Goal: Task Accomplishment & Management: Complete application form

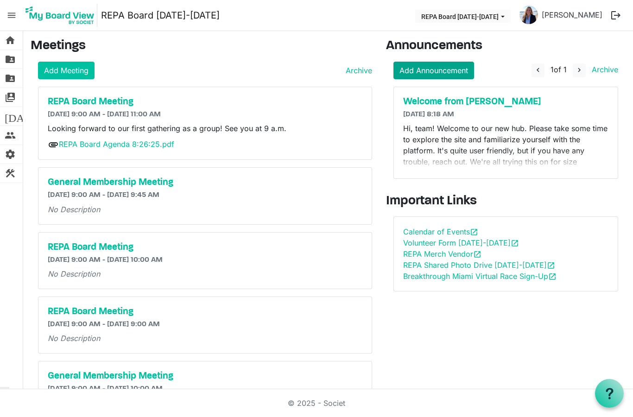
click at [434, 64] on link "Add Announcement" at bounding box center [433, 71] width 81 height 18
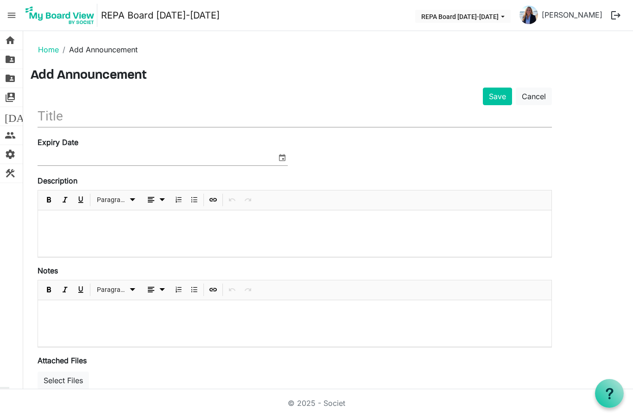
click at [95, 113] on input "text" at bounding box center [295, 116] width 514 height 22
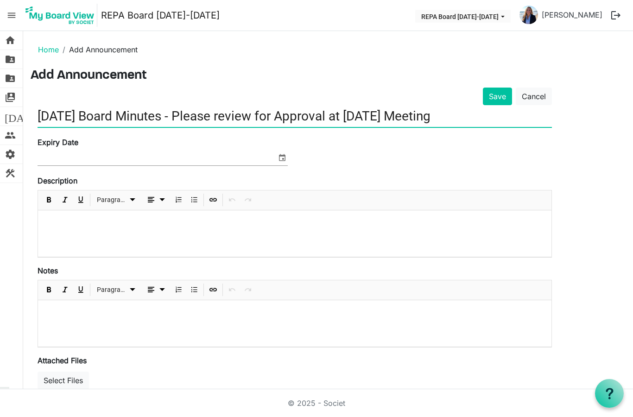
type input "[DATE] Board Minutes - Please review for Approval at [DATE] Meeting"
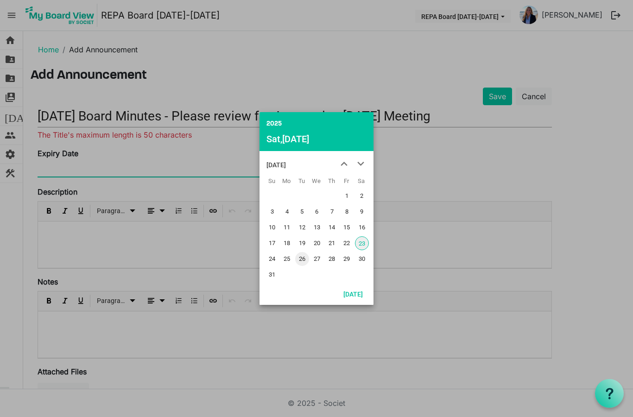
click at [301, 259] on span "26" at bounding box center [302, 259] width 14 height 14
type input "8/26/2025"
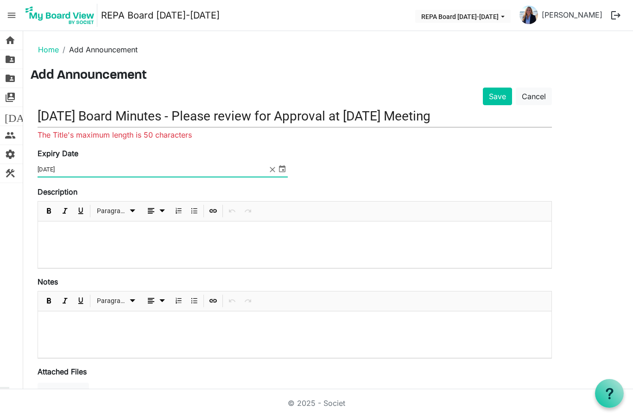
click at [302, 111] on input "May 12, 2005 Board Minutes - Please review for Approval at August 26th Meeting" at bounding box center [295, 116] width 514 height 22
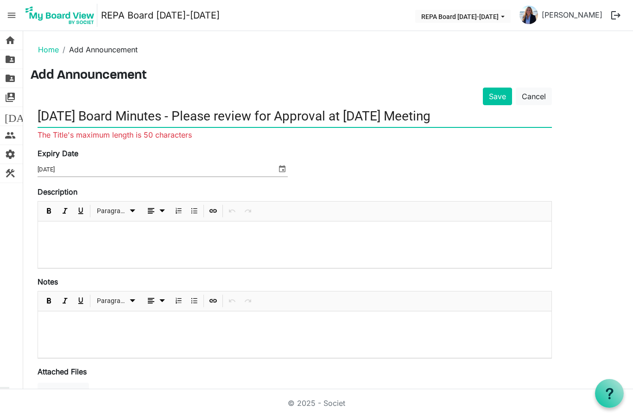
click at [301, 113] on input "May 12, 2005 Board Minutes - Please review for Approval at August 26th Meeting" at bounding box center [295, 116] width 514 height 22
click at [304, 115] on input "May 12, 2005 Board Minutes - Please review for Approval at August 26th Meeting" at bounding box center [295, 116] width 514 height 22
click at [306, 113] on input "May 12, 2005 Board Minutes - Please review for Approval at August 26th Meeting" at bounding box center [295, 116] width 514 height 22
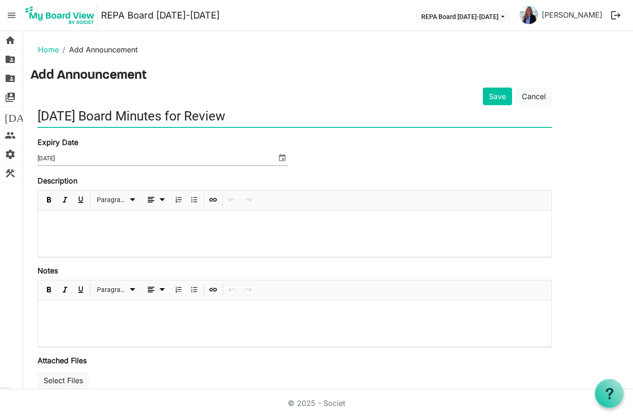
type input "May 12, 2005 Board Minutes for Review"
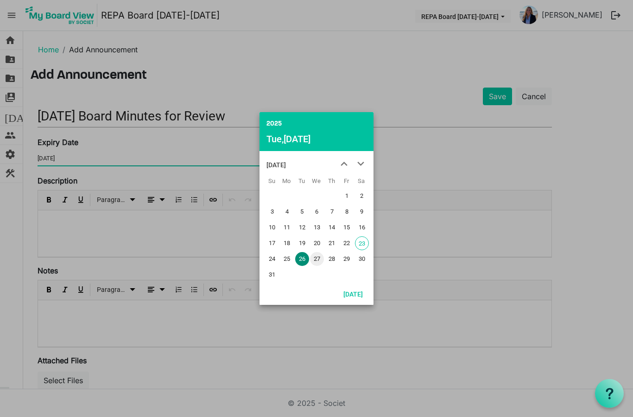
click at [315, 258] on span "27" at bounding box center [317, 259] width 14 height 14
type input "8/27/2025"
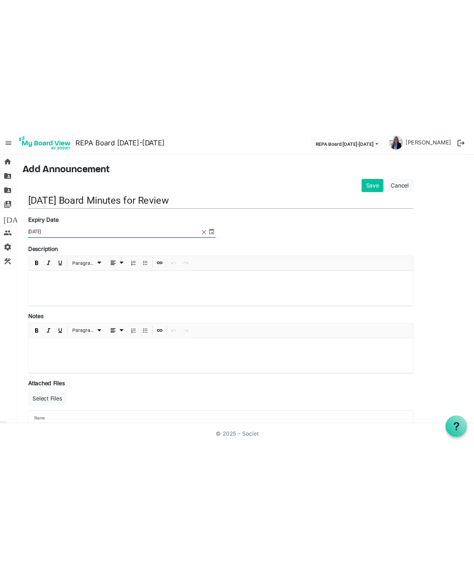
scroll to position [24, 0]
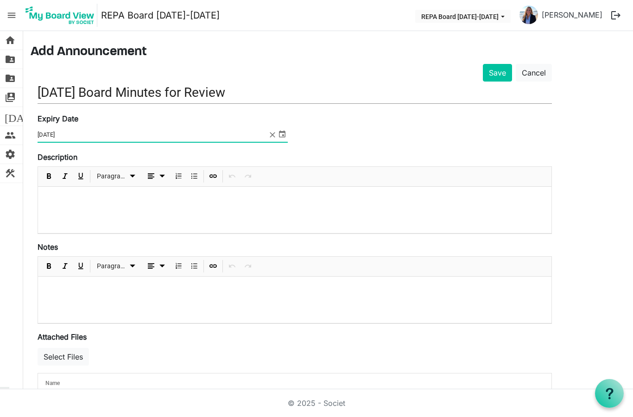
click at [67, 195] on p at bounding box center [294, 199] width 498 height 10
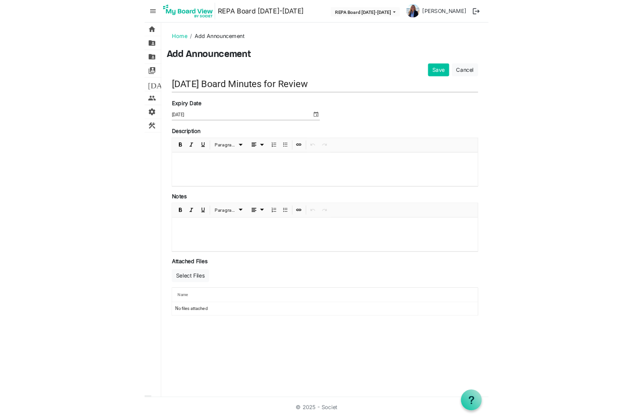
scroll to position [0, 0]
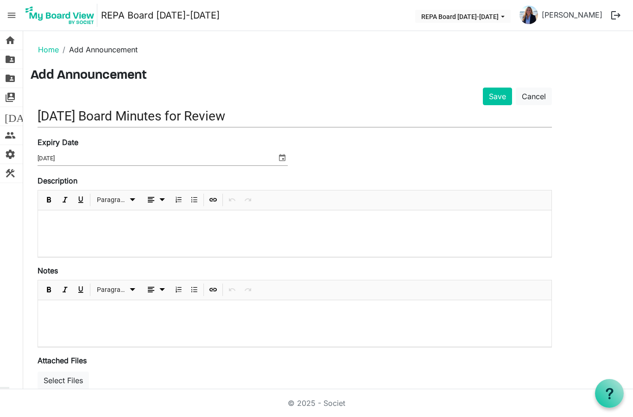
click at [116, 219] on p at bounding box center [294, 223] width 498 height 10
click at [285, 226] on p "Looking forward to seeing everyone on Tuesday. Please review the attached minut…" at bounding box center [294, 223] width 498 height 10
click at [487, 226] on p "Looking forward to seeing everyone on Tuesday. Please review the attached minut…" at bounding box center [294, 223] width 498 height 10
click at [221, 222] on p "Looking forward to seeing everyone on Tuesday. Please review the attached minut…" at bounding box center [294, 223] width 498 height 10
click at [477, 220] on p "Looking forward to seeing everyone on Tuesday. Please REview the attached minut…" at bounding box center [294, 223] width 498 height 10
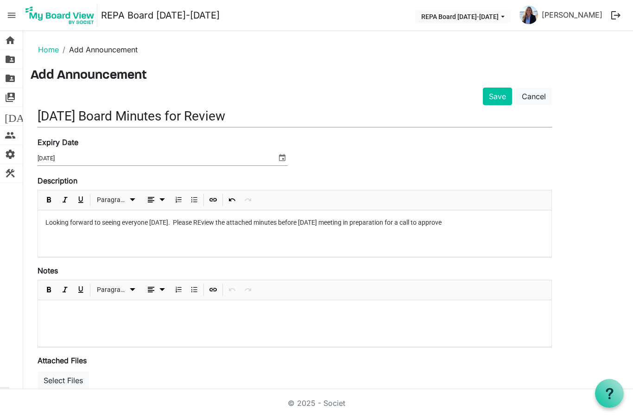
click at [496, 219] on p "Looking forward to seeing everyone on Tuesday. Please REview the attached minut…" at bounding box center [294, 223] width 498 height 10
click at [453, 290] on div "Paragraph" at bounding box center [294, 290] width 513 height 20
click at [493, 220] on p "Looking forward to seeing everyone on Tuesday. Please REview the attached minut…" at bounding box center [294, 223] width 498 height 10
click at [50, 219] on p "Looking forward to seeing everyone on Tuesday. Please REview the attached minut…" at bounding box center [294, 223] width 498 height 10
click at [84, 313] on p at bounding box center [294, 313] width 498 height 10
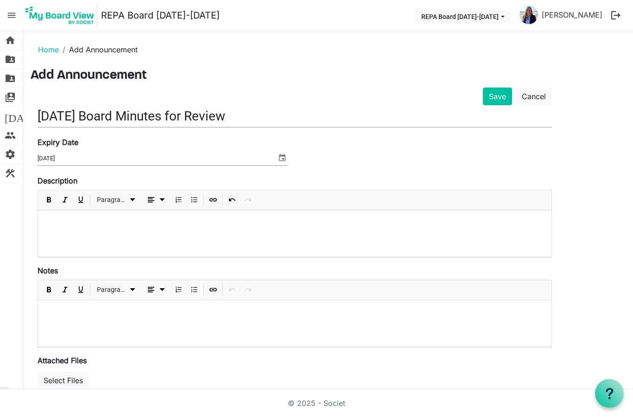
click at [62, 315] on p at bounding box center [294, 313] width 498 height 10
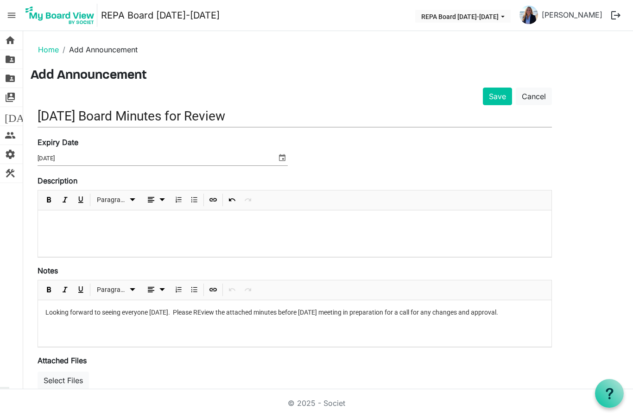
click at [81, 224] on p at bounding box center [294, 223] width 498 height 10
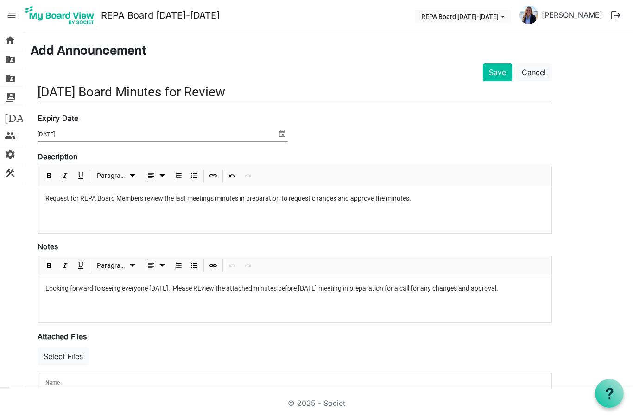
scroll to position [24, 0]
click at [65, 199] on p "Request for REPA Board Members review the last meetings minutes in preparation …" at bounding box center [294, 199] width 498 height 10
click at [145, 197] on p "RE for REPA Board Members review the last meetings minutes in preparation to re…" at bounding box center [294, 199] width 498 height 10
click at [296, 194] on p "RE for REPA Board Members REview the last meetings minutes in preparation to re…" at bounding box center [294, 199] width 498 height 10
click at [296, 196] on p "RE for REPA Board Members REview the last meetings minutes in preparation to re…" at bounding box center [294, 199] width 498 height 10
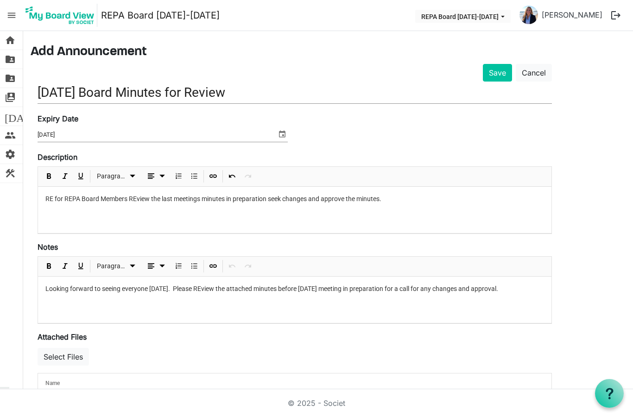
click at [306, 198] on p "RE for REPA Board Members REview the last meetings minutes in preparation seek …" at bounding box center [294, 199] width 498 height 10
click at [54, 195] on p "RE for REPA Board Members REview the last meetings minutes in preparation seek …" at bounding box center [294, 199] width 498 height 10
click at [210, 194] on p "REquest for REPA Board Members REview the last meetings minutes in preparation …" at bounding box center [294, 199] width 498 height 10
click at [228, 201] on p "REquest for REPA Board Members REview the last meetings minutes in preparation …" at bounding box center [294, 199] width 498 height 10
click at [219, 198] on p "REquest for REPA Board Members REview the last meetings minutes in preparation …" at bounding box center [294, 199] width 498 height 10
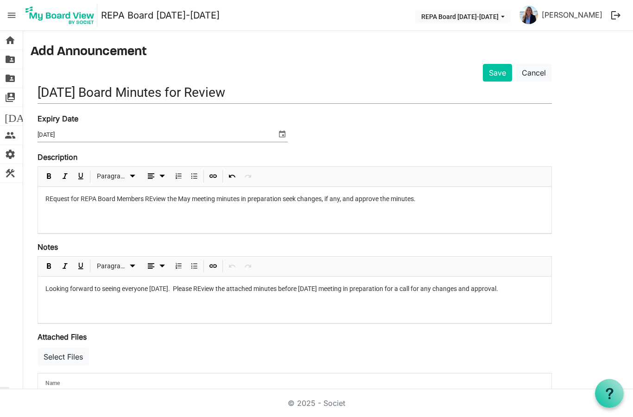
click at [423, 199] on p "REquest for REPA Board Members REview the May meeting minutes in preparation se…" at bounding box center [294, 199] width 498 height 10
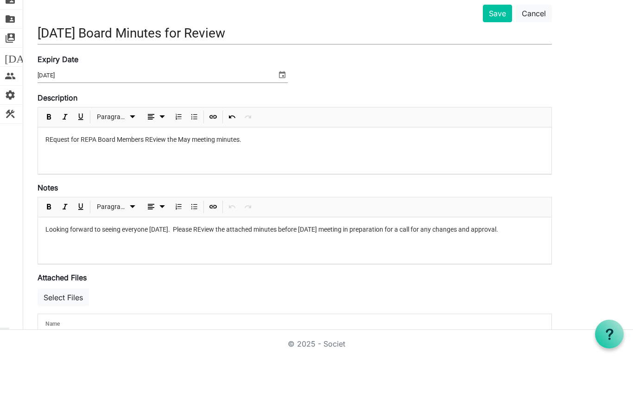
scroll to position [37, 0]
click at [74, 348] on button "Select Files" at bounding box center [63, 357] width 51 height 18
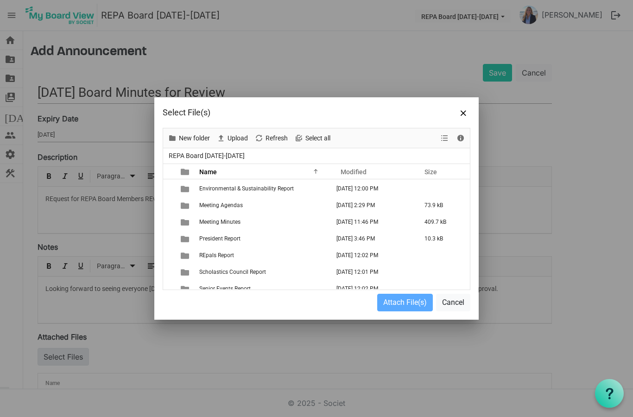
scroll to position [66, 0]
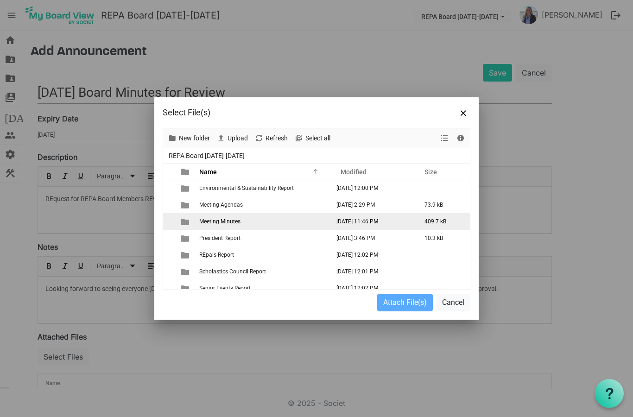
click at [241, 224] on td "Meeting Minutes" at bounding box center [263, 221] width 134 height 17
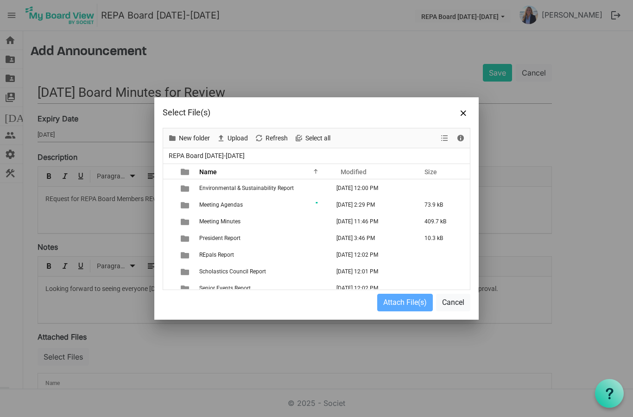
click at [249, 223] on div "Arts Council Report August 15, 2025 12:00 PM Athletics Report August 23, 2025 1…" at bounding box center [316, 234] width 307 height 110
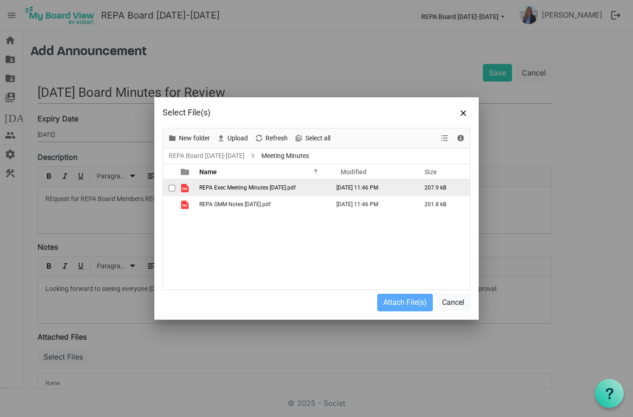
click at [170, 195] on td "checkbox" at bounding box center [169, 187] width 12 height 17
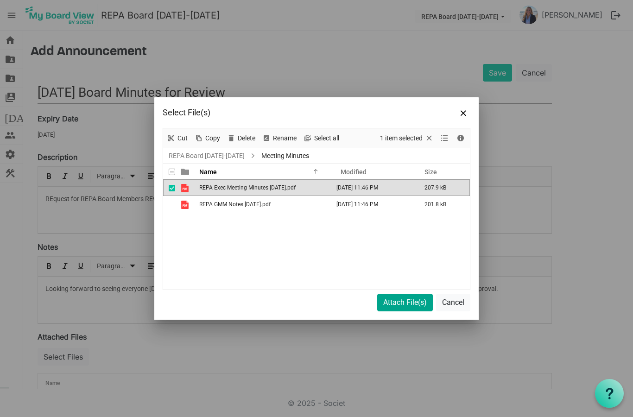
click at [389, 302] on button "Attach File(s)" at bounding box center [405, 303] width 56 height 18
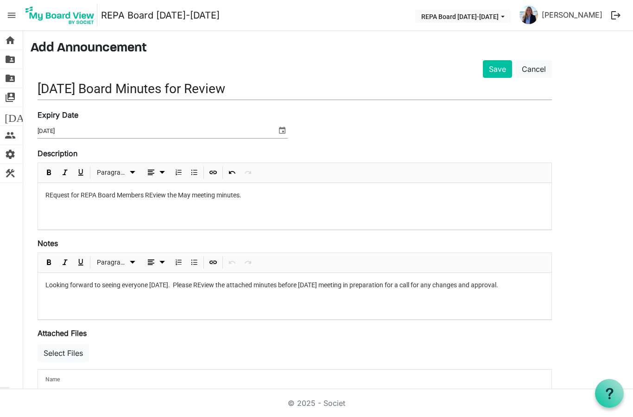
scroll to position [26, 0]
click at [139, 191] on p "REquest for REPA Board Members REview the May meeting minutes." at bounding box center [294, 196] width 498 height 10
click at [267, 282] on span "Looking forward to seeing everyone on Tuesday. Please REview the attached minut…" at bounding box center [271, 285] width 453 height 7
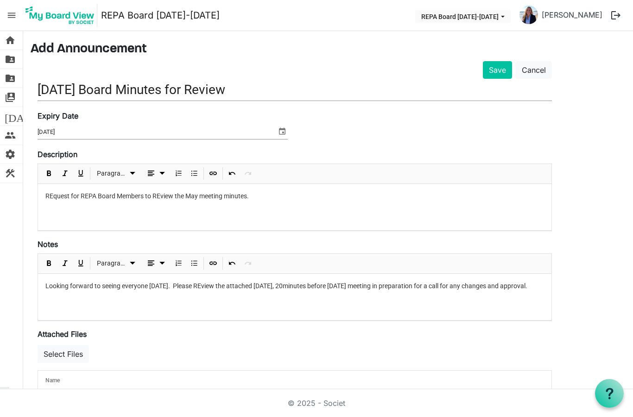
click at [109, 79] on input "May 12, 2005 Board Minutes for Review" at bounding box center [295, 90] width 514 height 22
type input "[DATE] Board Minutes for Review"
click at [296, 281] on p "Looking forward to seeing everyone on Tuesday. Please REview the attached May 1…" at bounding box center [294, 286] width 498 height 10
click at [301, 281] on p "Looking forward to seeing everyone on Tuesday. Please REview the attached May 1…" at bounding box center [294, 286] width 498 height 10
click at [311, 281] on p "Looking forward to seeing everyone on Tuesday. Please REview the attached May 1…" at bounding box center [294, 286] width 498 height 10
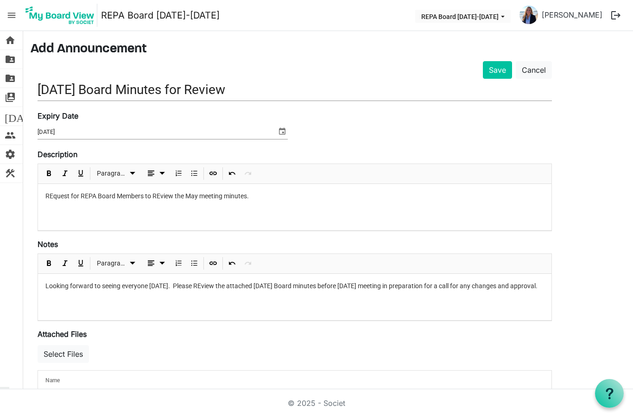
click at [114, 281] on p "Looking forward to seeing everyone on Tuesday. Please REview the attached May 1…" at bounding box center [294, 286] width 498 height 10
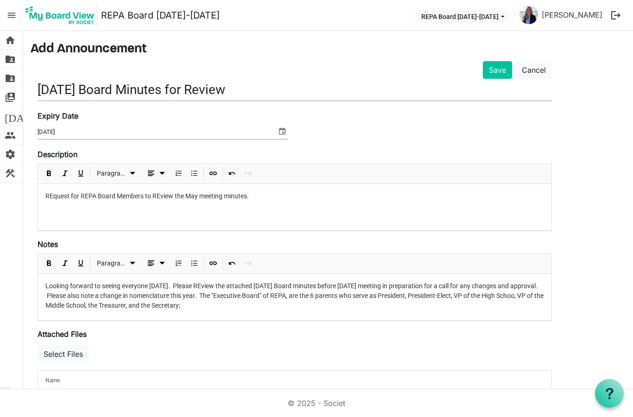
click at [243, 282] on span "Looking forward to seeing everyone on Tuesday. Please REview the attached May 1…" at bounding box center [294, 295] width 498 height 27
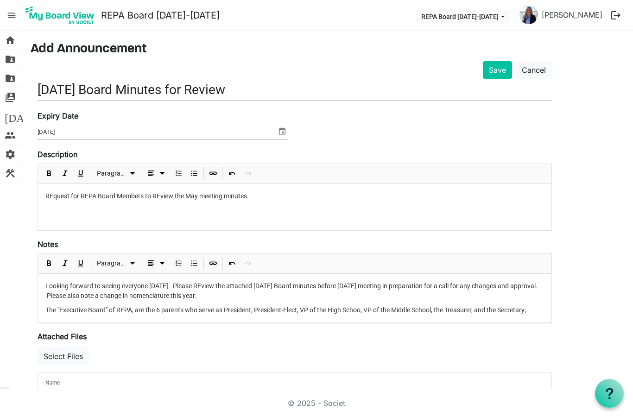
click at [538, 305] on p "The "Executive Board" of REPA, are the 6 parents who serve as President, Presid…" at bounding box center [294, 310] width 498 height 10
click at [47, 306] on span "The "Executive Board" of REPA, are the 6 parents who serve as President, Presid…" at bounding box center [285, 309] width 480 height 7
click at [196, 168] on span "Bulleted List" at bounding box center [194, 174] width 11 height 12
click at [195, 168] on span "Bulleted List" at bounding box center [194, 174] width 11 height 12
click at [194, 258] on span "Bulleted List" at bounding box center [194, 264] width 11 height 12
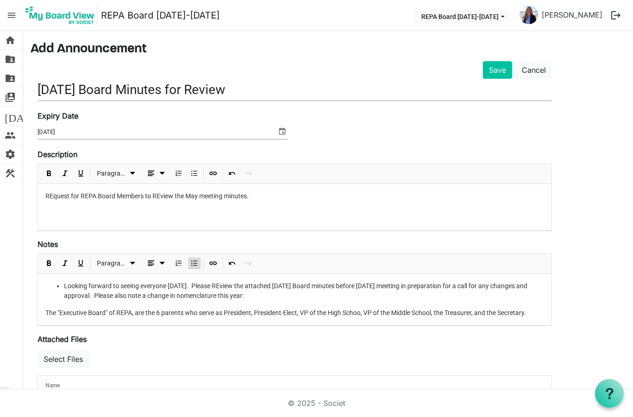
click at [198, 258] on span "Bulleted List" at bounding box center [194, 264] width 11 height 12
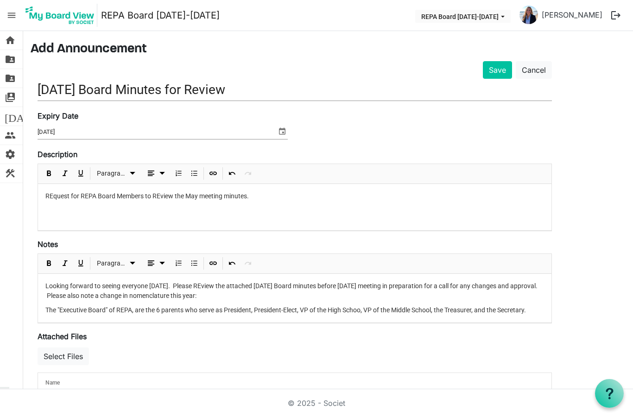
click at [47, 306] on span "The "Executive Board" of REPA, are the 6 parents who serve as President, Presid…" at bounding box center [285, 309] width 480 height 7
click at [178, 258] on span "Numbered List" at bounding box center [178, 264] width 11 height 12
click at [196, 258] on span "Bulleted List" at bounding box center [194, 264] width 11 height 12
click at [113, 305] on li "The "Executive Board" of REPA, are the 6 parents who serve as President, Presid…" at bounding box center [304, 314] width 480 height 19
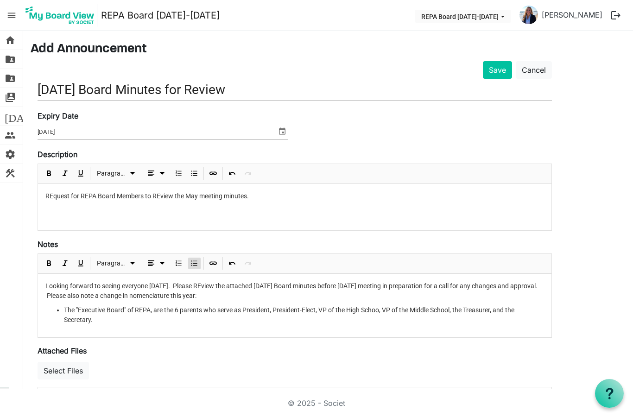
click at [73, 306] on span "The "Executive Board" of REPA, are the 6 parents who serve as President, Presid…" at bounding box center [289, 314] width 450 height 17
click at [83, 258] on span "Underline" at bounding box center [80, 264] width 11 height 12
click at [193, 296] on div "Looking forward to seeing everyone on Tuesday. Please REview the attached May 1…" at bounding box center [294, 305] width 513 height 63
click at [161, 306] on span "The "Executive Board" of REPA , are the 6 parents who serve as President, Presi…" at bounding box center [289, 314] width 450 height 17
click at [124, 305] on li "The "Executive Board" of REPA is comprised of the 6 parents who serve as Presid…" at bounding box center [304, 314] width 480 height 19
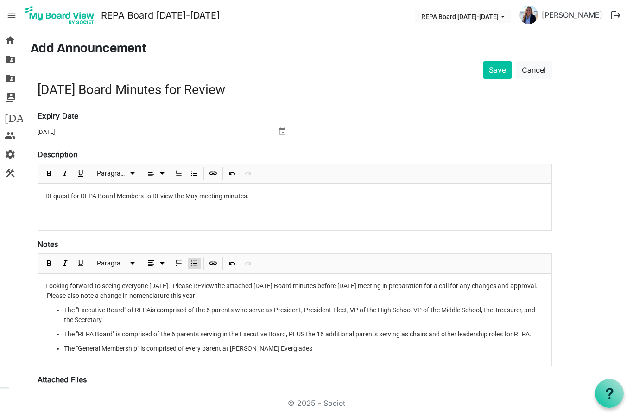
click at [109, 330] on span "The "REPA Board" is comprised of the 6 parents serving in the Executive Board, …" at bounding box center [297, 333] width 467 height 7
click at [149, 306] on span "The "Executive Board" of REPA" at bounding box center [107, 309] width 87 height 7
click at [113, 329] on li "The "REPA Board" is comprised of the 6 parents serving in the Executive Board, …" at bounding box center [304, 334] width 480 height 10
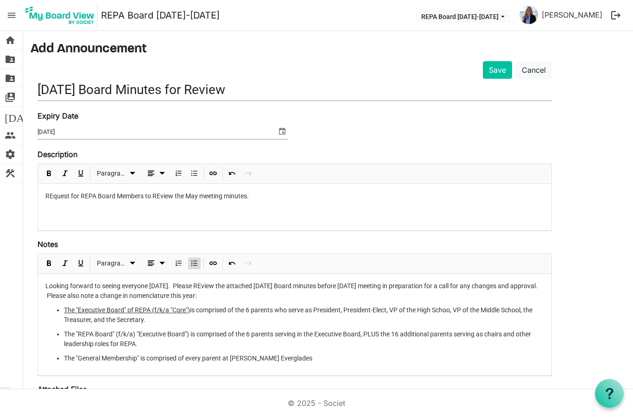
click at [139, 354] on span "The "General Membership" is comprised of every parent at Ransom Everglades" at bounding box center [188, 357] width 248 height 7
click at [342, 353] on li "The "General Membership" (unchanged) is comprised of every parent at Ransom Eve…" at bounding box center [304, 358] width 480 height 10
click at [68, 330] on span "The "REPA Board" (f/k/a) "Executive Board") is comprised of the 6 parents servi…" at bounding box center [297, 338] width 467 height 17
click at [81, 258] on span "Underline" at bounding box center [80, 264] width 11 height 12
click at [259, 315] on ul "The "Executive Board" of REPA (f/k/a "Core") is comprised of the 6 parents who …" at bounding box center [294, 334] width 498 height 58
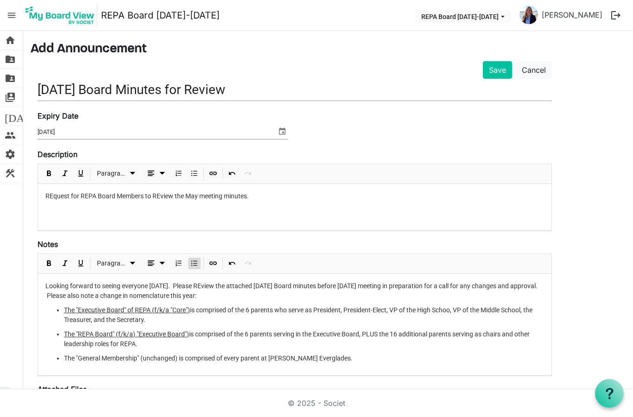
click at [75, 354] on span "The "General Membership" (unchanged) is comprised of every parent at Ransom Eve…" at bounding box center [208, 357] width 289 height 7
click at [83, 258] on span "Underline" at bounding box center [80, 264] width 11 height 12
click at [377, 306] on span "The "Executive Board" of REPA (f/k/a "Core") is comprised of the 6 parents who …" at bounding box center [298, 314] width 468 height 17
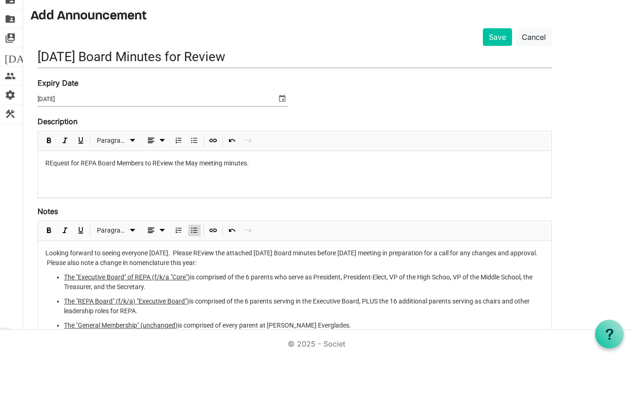
scroll to position [0, 0]
click at [438, 332] on li "The "Executive Board" of REPA (f/k/a "Core") is comprised of the 6 parents who …" at bounding box center [304, 341] width 480 height 19
click at [453, 332] on li "The "Executive Board" of REPA (f/k/a "Core") is comprised of the 6 parents who …" at bounding box center [304, 341] width 480 height 19
click at [448, 333] on span "The "Executive Board" of REPA (f/k/a "Core") is comprised of the 6 parents who …" at bounding box center [298, 341] width 468 height 17
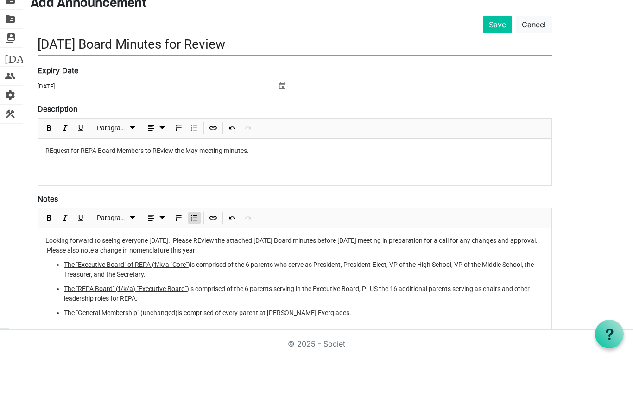
scroll to position [33, 0]
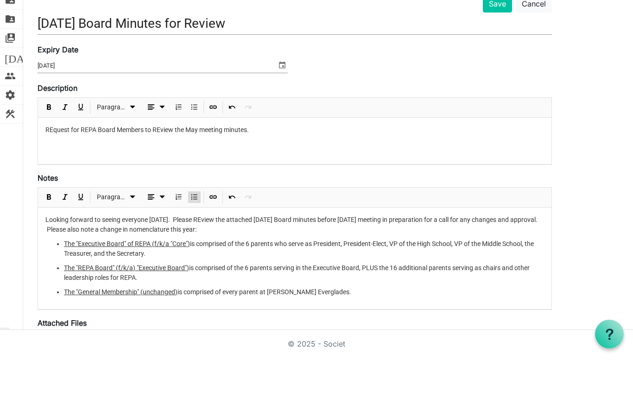
click at [355, 347] on li "The "General Membership" (unchanged) is comprised of every parent at Ransom Eve…" at bounding box center [304, 352] width 480 height 10
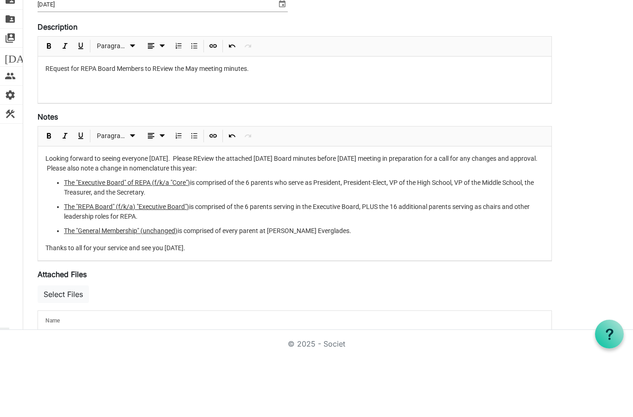
scroll to position [94, 0]
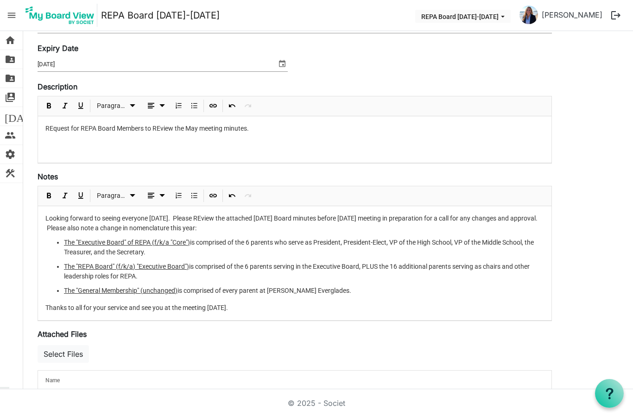
click at [276, 124] on p "REquest for REPA Board Members to REview the May meeting minutes." at bounding box center [294, 129] width 498 height 10
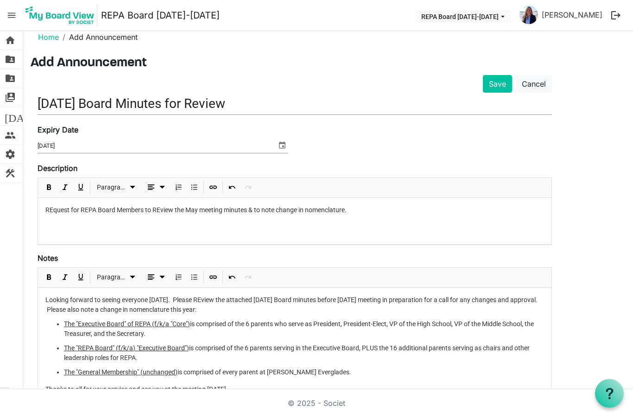
scroll to position [8, 0]
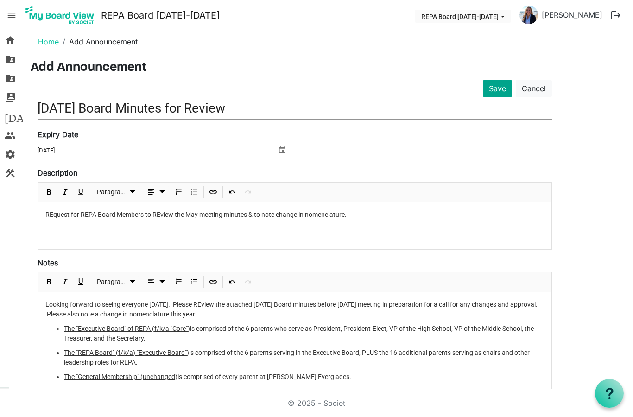
click at [503, 80] on button "Save" at bounding box center [497, 89] width 29 height 18
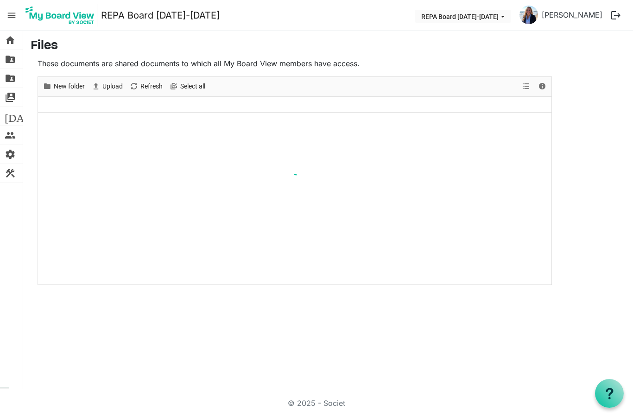
scroll to position [37, 0]
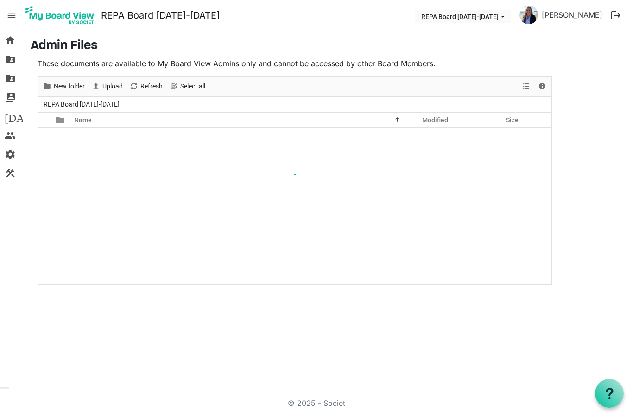
scroll to position [37, 0]
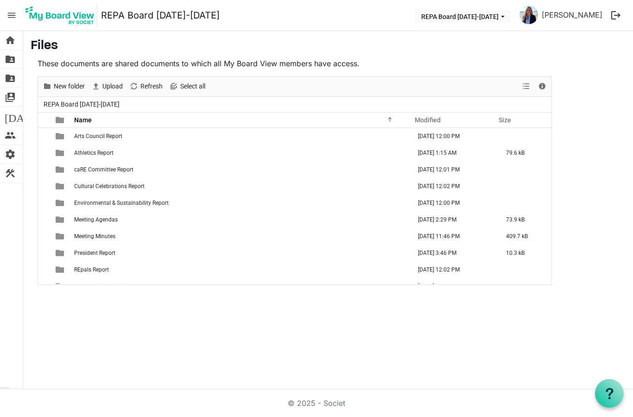
click at [74, 10] on img at bounding box center [60, 15] width 75 height 23
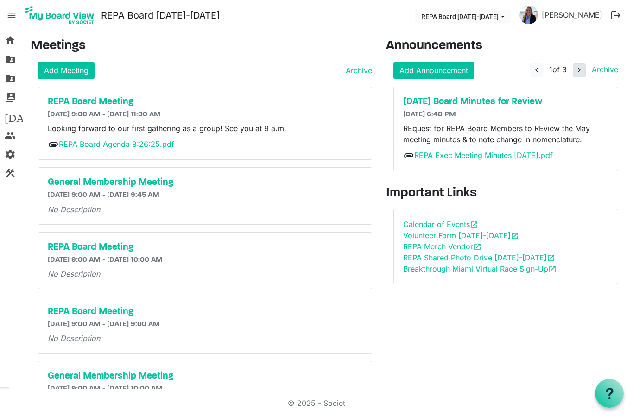
click at [579, 71] on span "navigate_next" at bounding box center [579, 70] width 8 height 8
click at [580, 69] on span "navigate_next" at bounding box center [579, 70] width 8 height 8
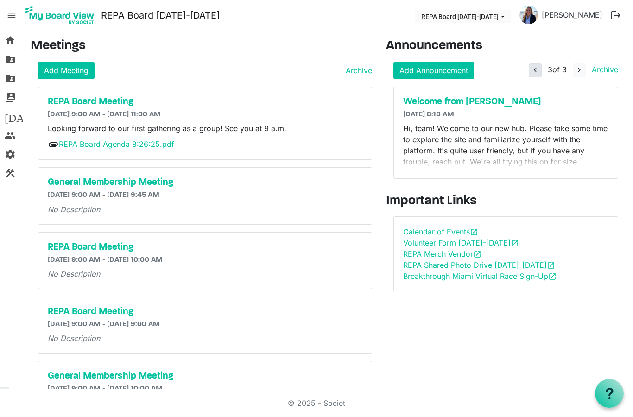
click at [534, 71] on span "navigate_before" at bounding box center [535, 70] width 8 height 8
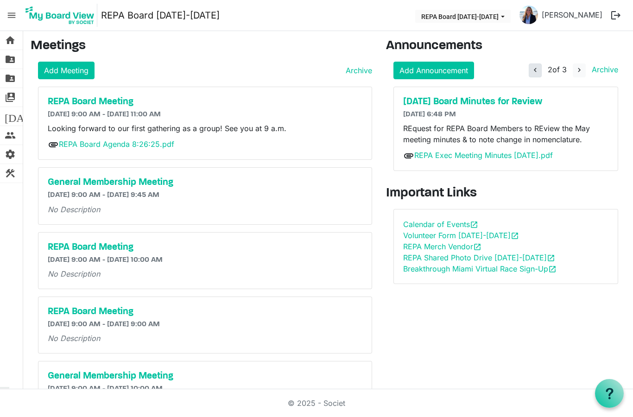
click at [536, 72] on span "navigate_before" at bounding box center [535, 70] width 8 height 8
click at [576, 67] on span "navigate_next" at bounding box center [579, 70] width 8 height 8
click at [535, 68] on span "navigate_before" at bounding box center [535, 70] width 8 height 8
click at [461, 102] on h5 "[DATE] Board Minutes for Review" at bounding box center [506, 101] width 206 height 11
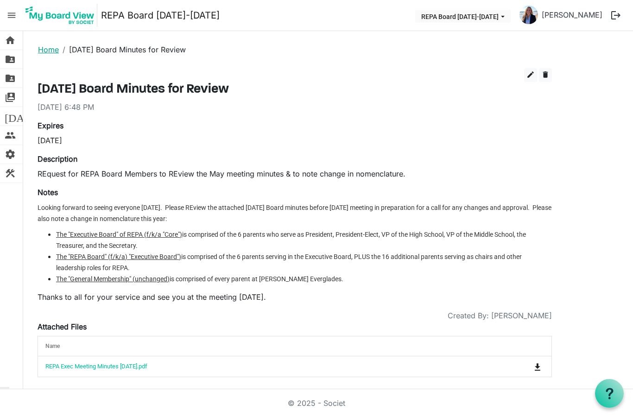
click at [50, 49] on link "Home" at bounding box center [48, 49] width 21 height 9
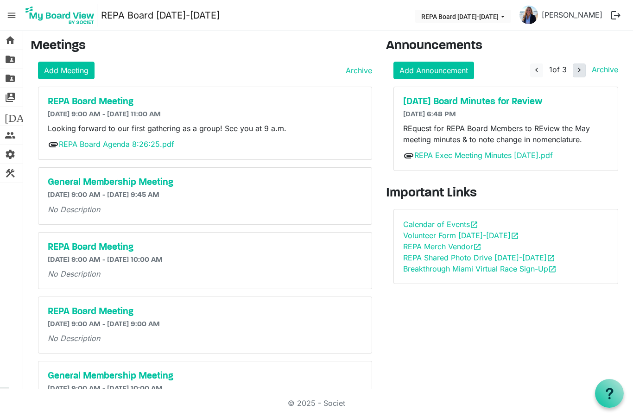
click at [575, 69] on span "navigate_next" at bounding box center [579, 70] width 8 height 8
click at [535, 68] on span "navigate_before" at bounding box center [535, 70] width 8 height 8
click at [574, 67] on button "navigate_next" at bounding box center [579, 70] width 13 height 14
click at [478, 98] on h5 "[DATE] Board Minutes for Review" at bounding box center [506, 101] width 206 height 11
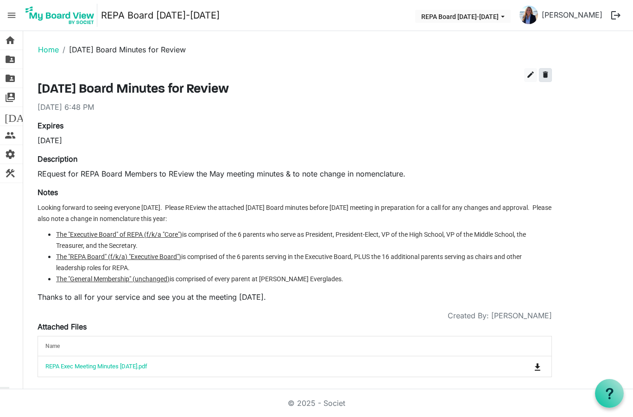
click at [546, 75] on span "delete" at bounding box center [545, 74] width 8 height 8
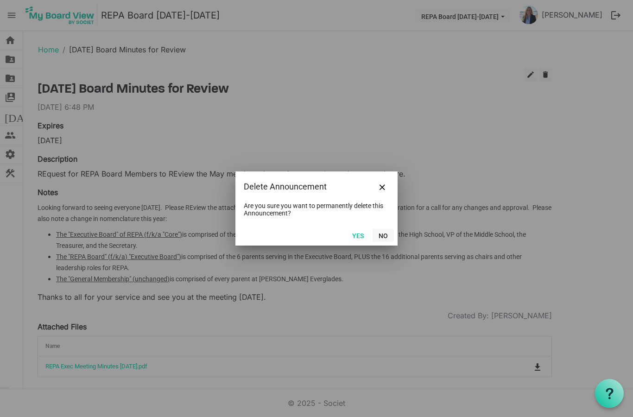
click at [386, 235] on button "No" at bounding box center [382, 235] width 21 height 13
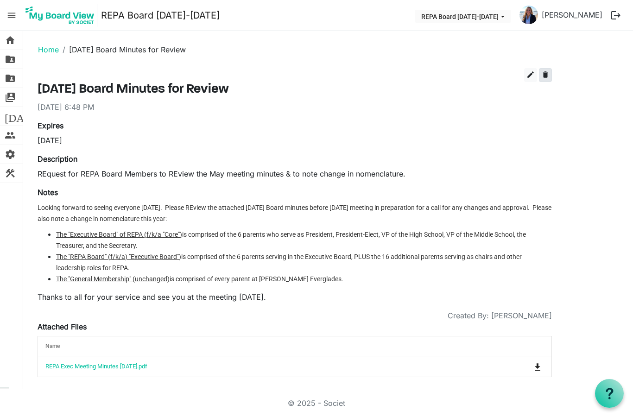
click at [545, 73] on span "delete" at bounding box center [545, 74] width 8 height 8
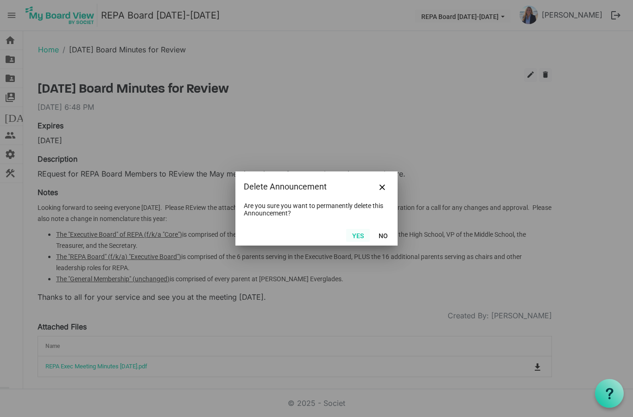
click at [356, 236] on button "Yes" at bounding box center [358, 235] width 24 height 13
